Goal: Information Seeking & Learning: Learn about a topic

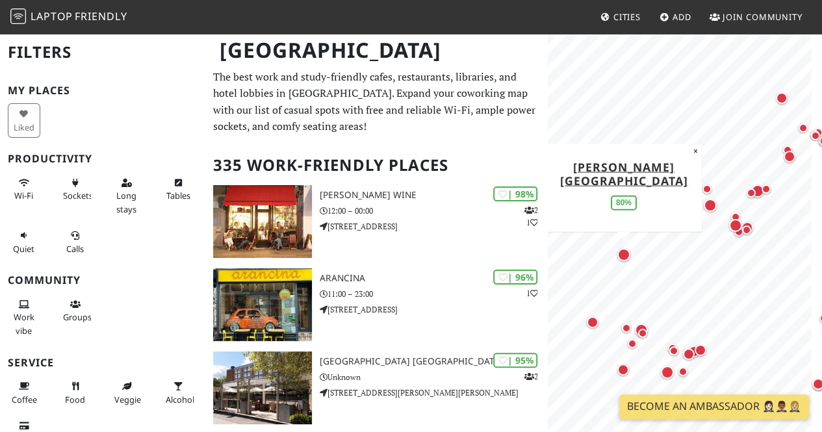
click at [626, 251] on div "Map marker" at bounding box center [623, 254] width 13 height 13
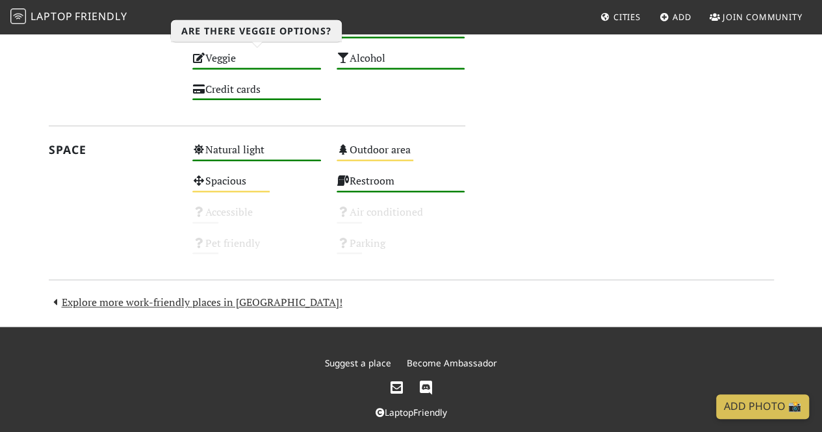
scroll to position [801, 0]
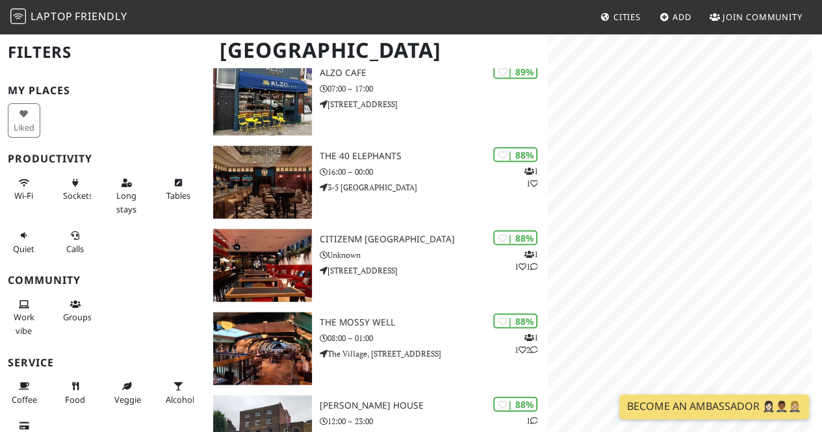
scroll to position [1223, 0]
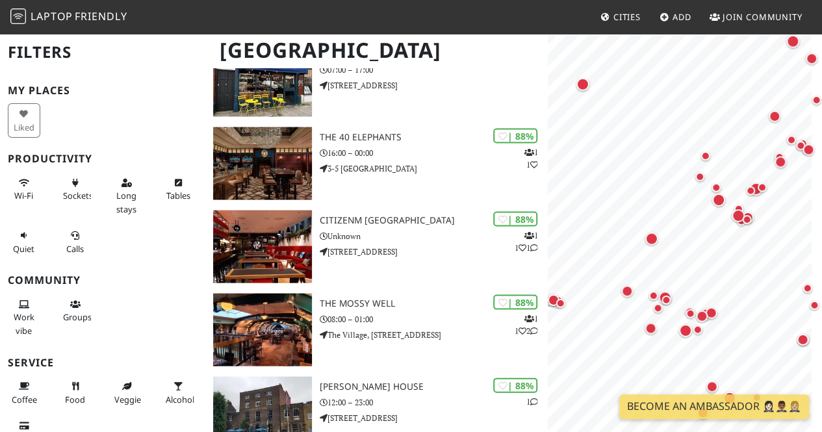
click at [653, 243] on div "Map marker" at bounding box center [651, 239] width 13 height 13
